Goal: Book appointment/travel/reservation

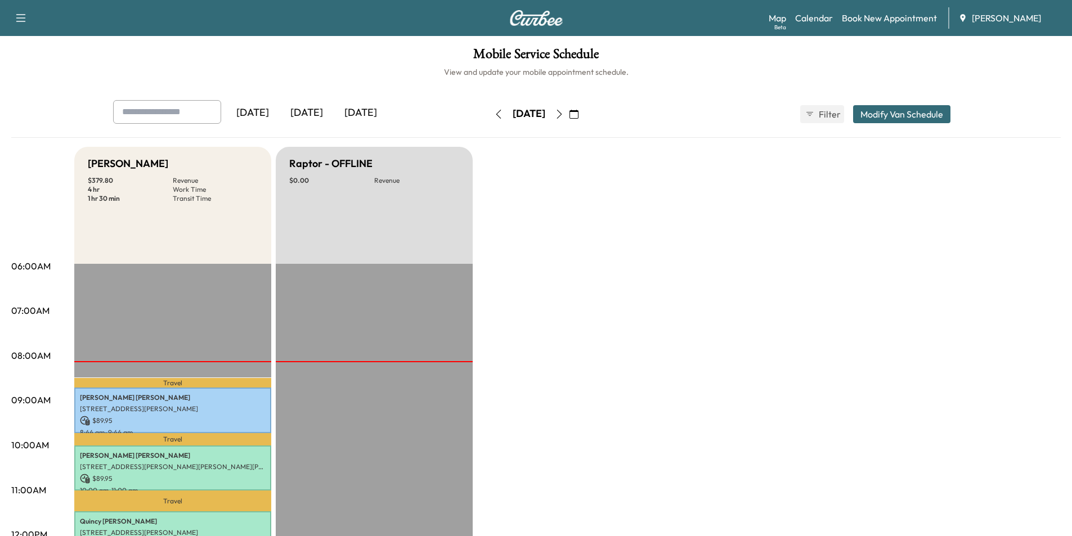
drag, startPoint x: 605, startPoint y: 118, endPoint x: 596, endPoint y: 118, distance: 9.0
click at [584, 118] on button "button" at bounding box center [574, 114] width 19 height 18
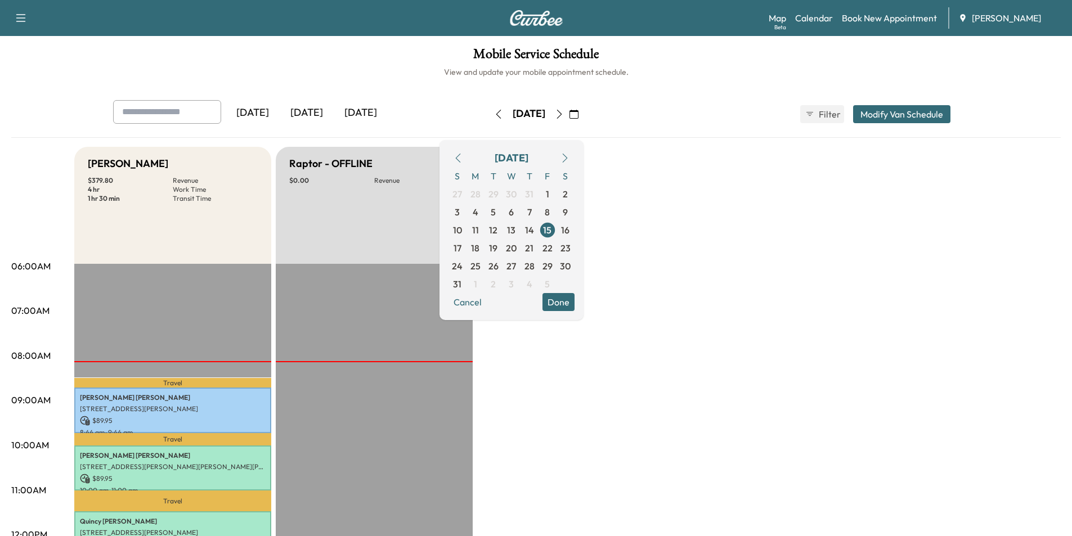
click at [579, 117] on icon "button" at bounding box center [574, 114] width 9 height 9
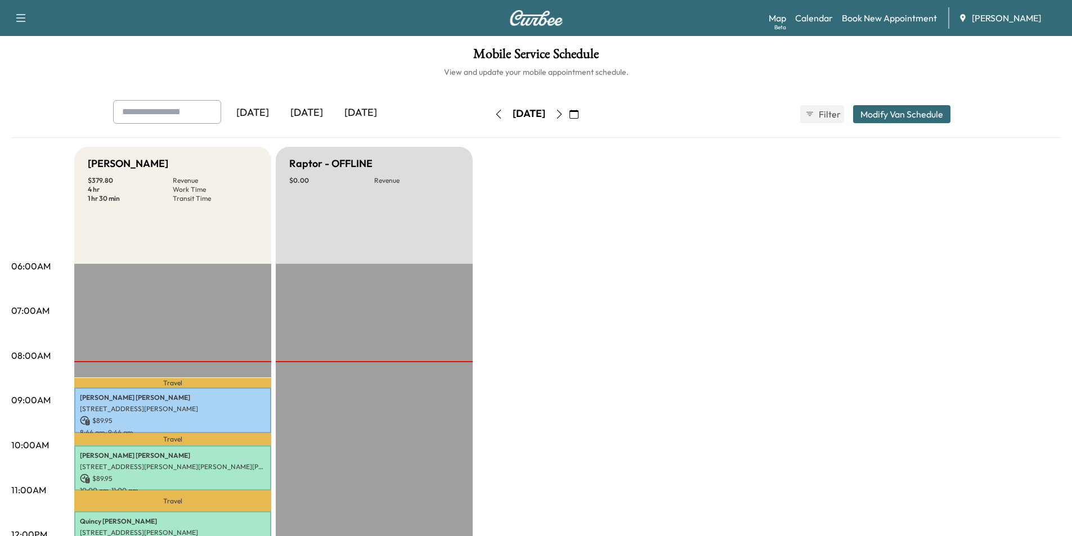
click at [584, 117] on button "button" at bounding box center [574, 114] width 19 height 18
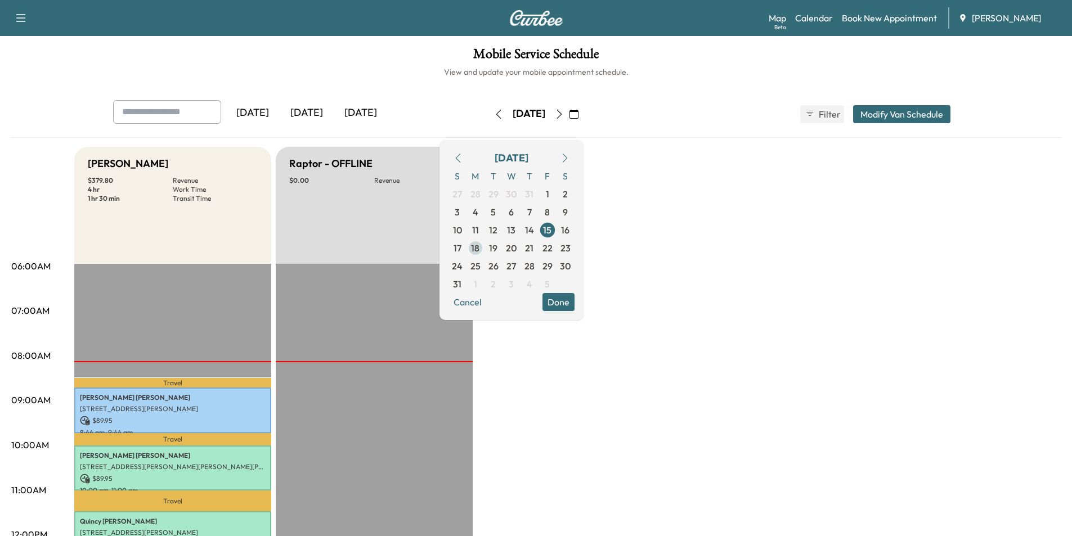
click at [480, 245] on span "18" at bounding box center [475, 248] width 8 height 14
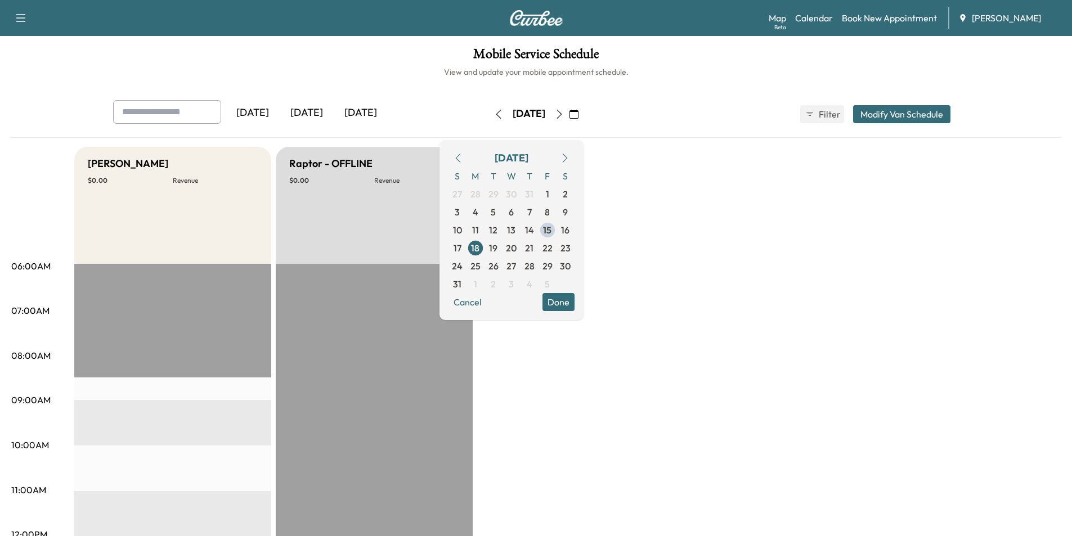
click at [575, 302] on button "Done" at bounding box center [559, 302] width 32 height 18
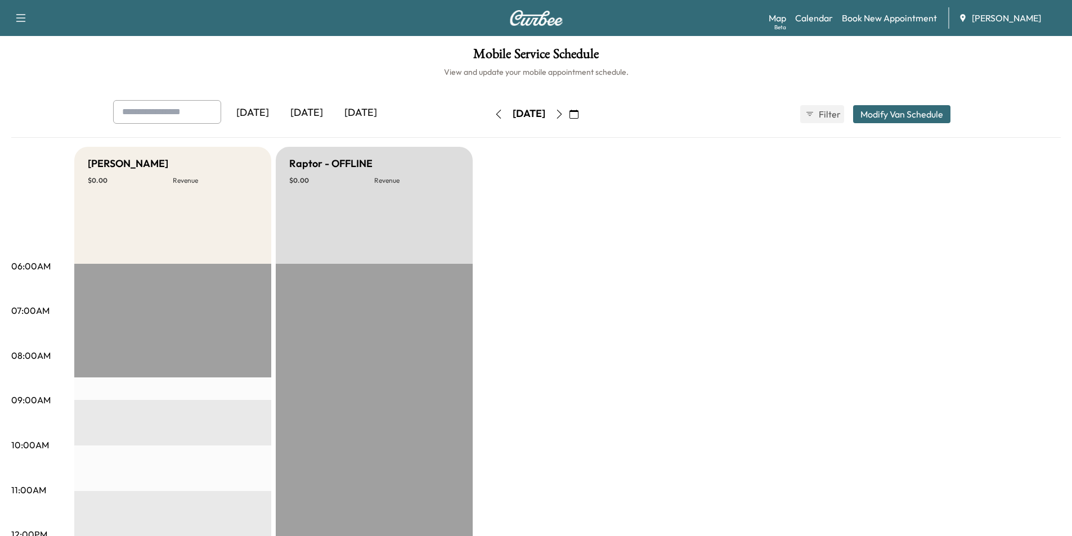
click at [579, 111] on icon "button" at bounding box center [574, 114] width 9 height 9
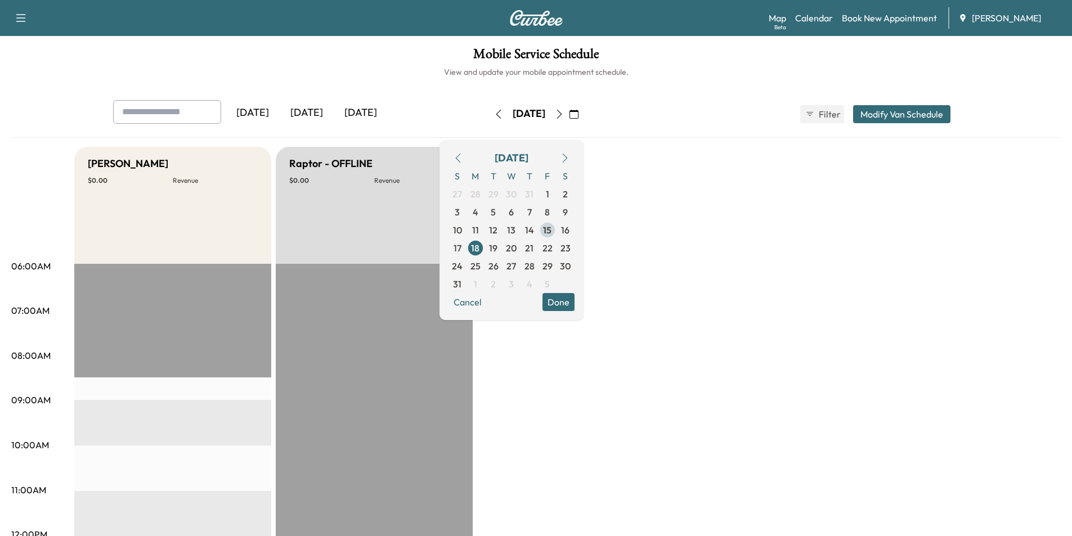
click at [552, 234] on span "15" at bounding box center [547, 230] width 8 height 14
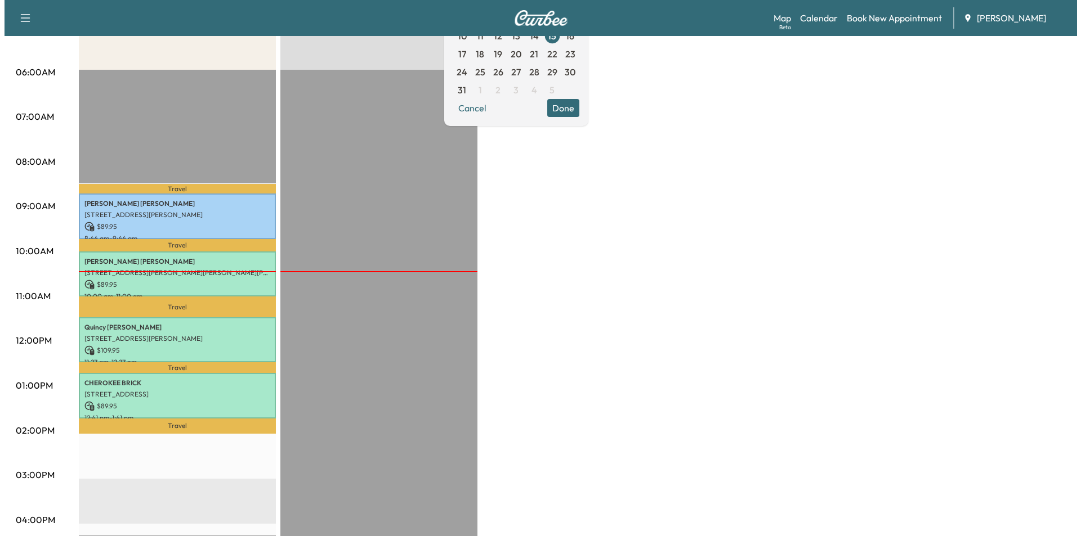
scroll to position [225, 0]
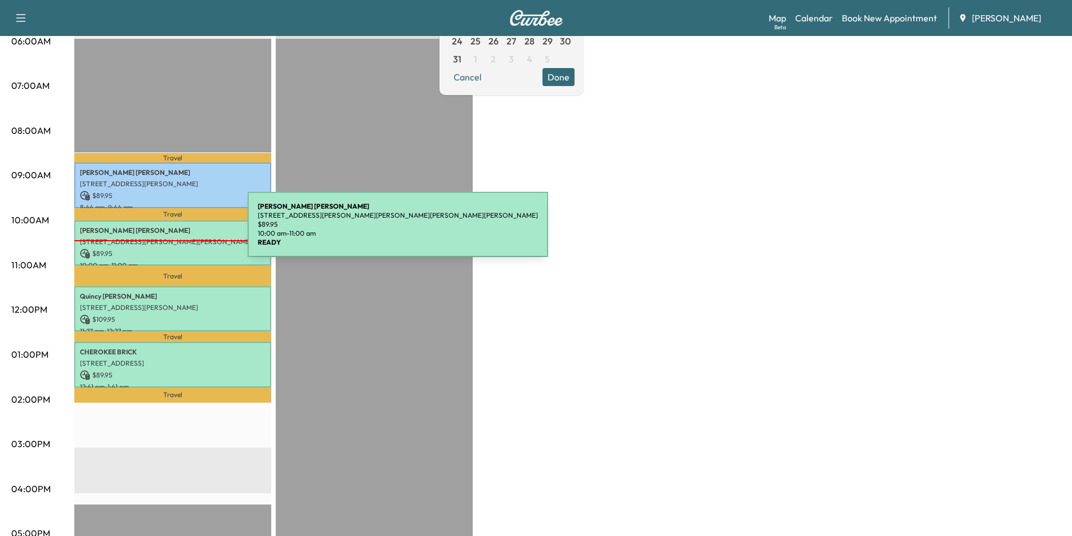
click at [163, 231] on p "[PERSON_NAME]" at bounding box center [173, 230] width 186 height 9
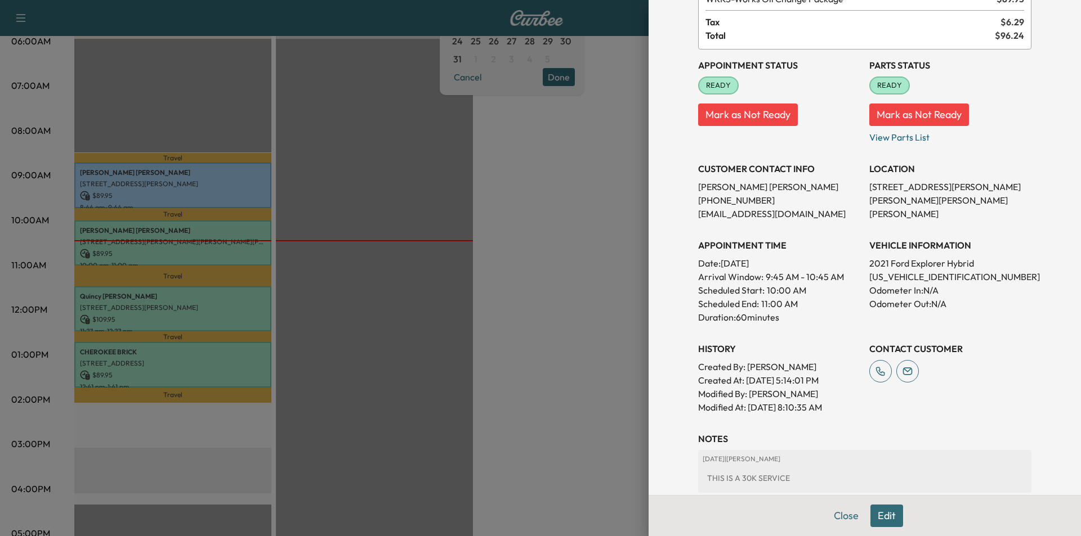
scroll to position [157, 0]
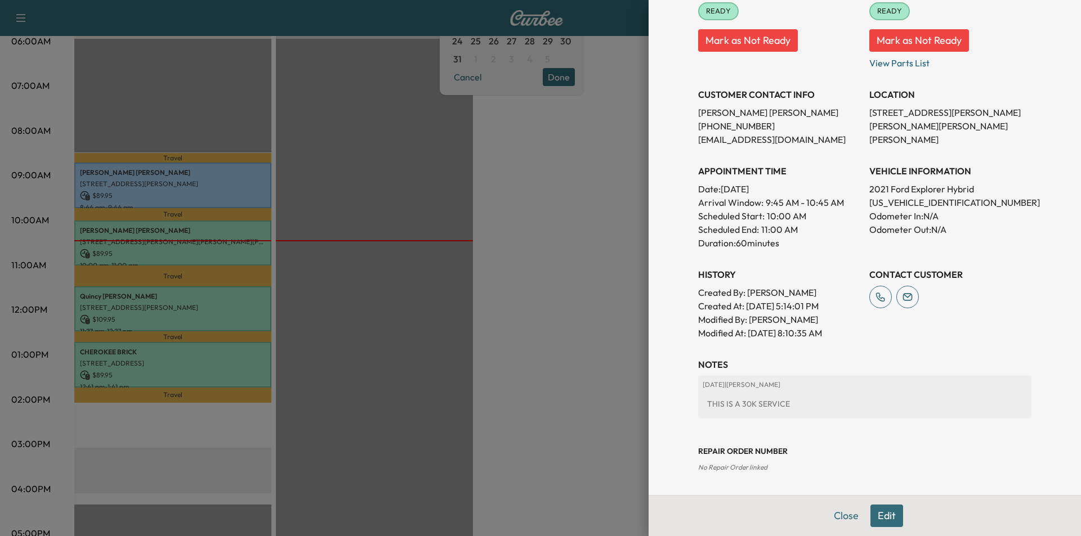
click at [861, 514] on div "Close Edit" at bounding box center [864, 515] width 432 height 41
drag, startPoint x: 870, startPoint y: 514, endPoint x: 864, endPoint y: 514, distance: 6.2
click at [870, 514] on button "Edit" at bounding box center [886, 516] width 33 height 23
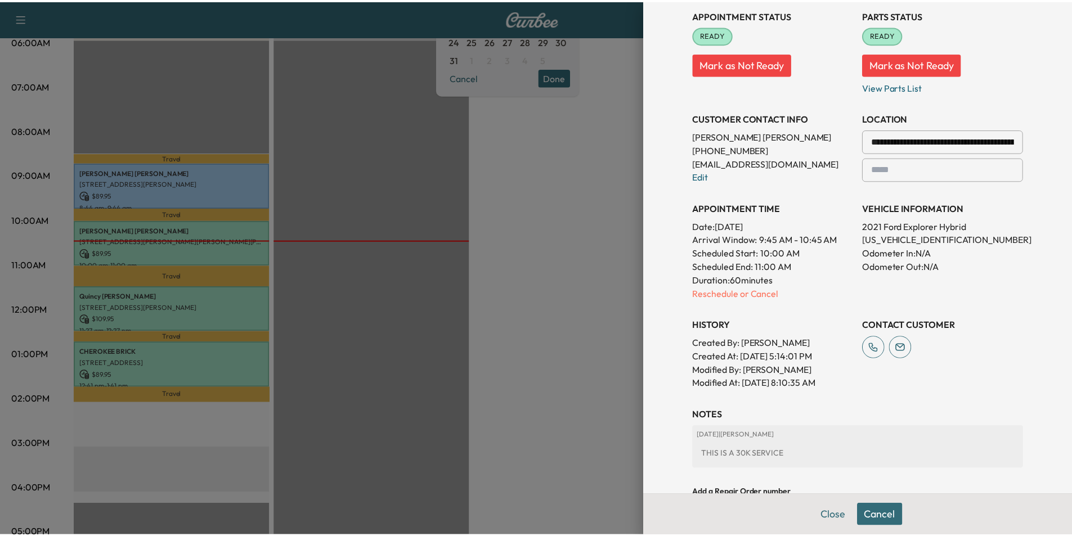
scroll to position [181, 0]
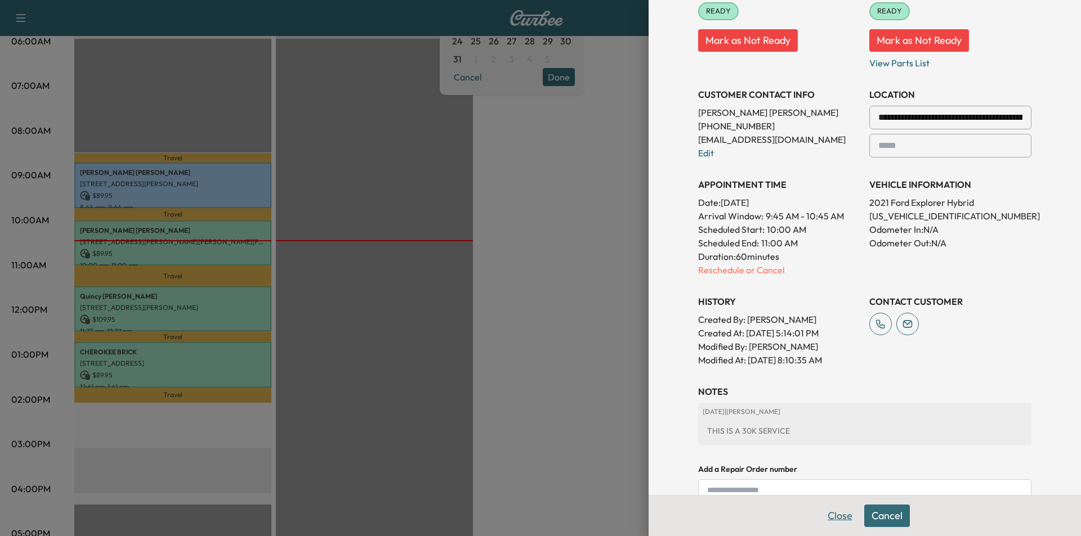
click at [822, 518] on button "Close" at bounding box center [839, 516] width 39 height 23
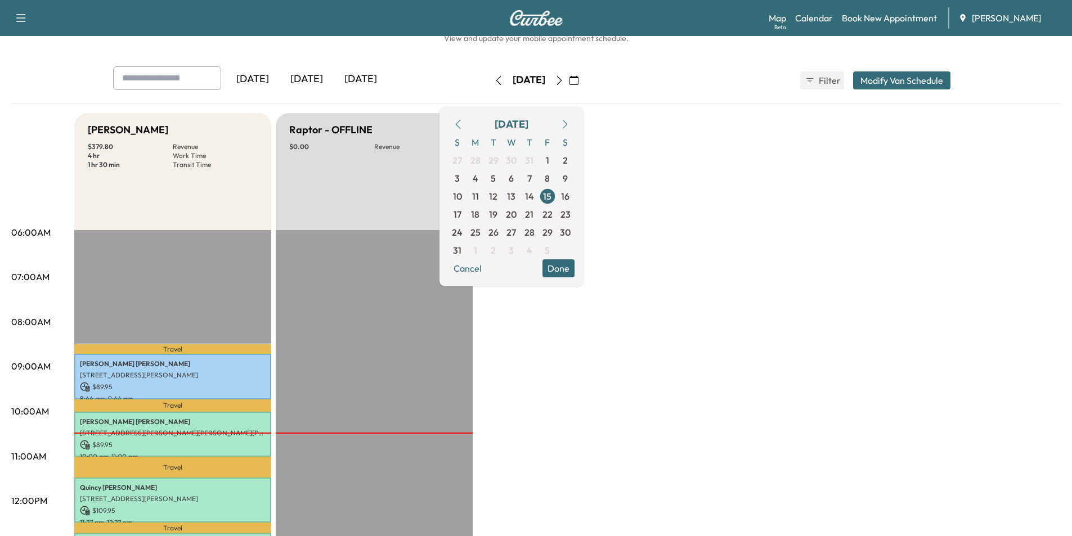
scroll to position [0, 0]
